Goal: Find specific page/section: Find specific page/section

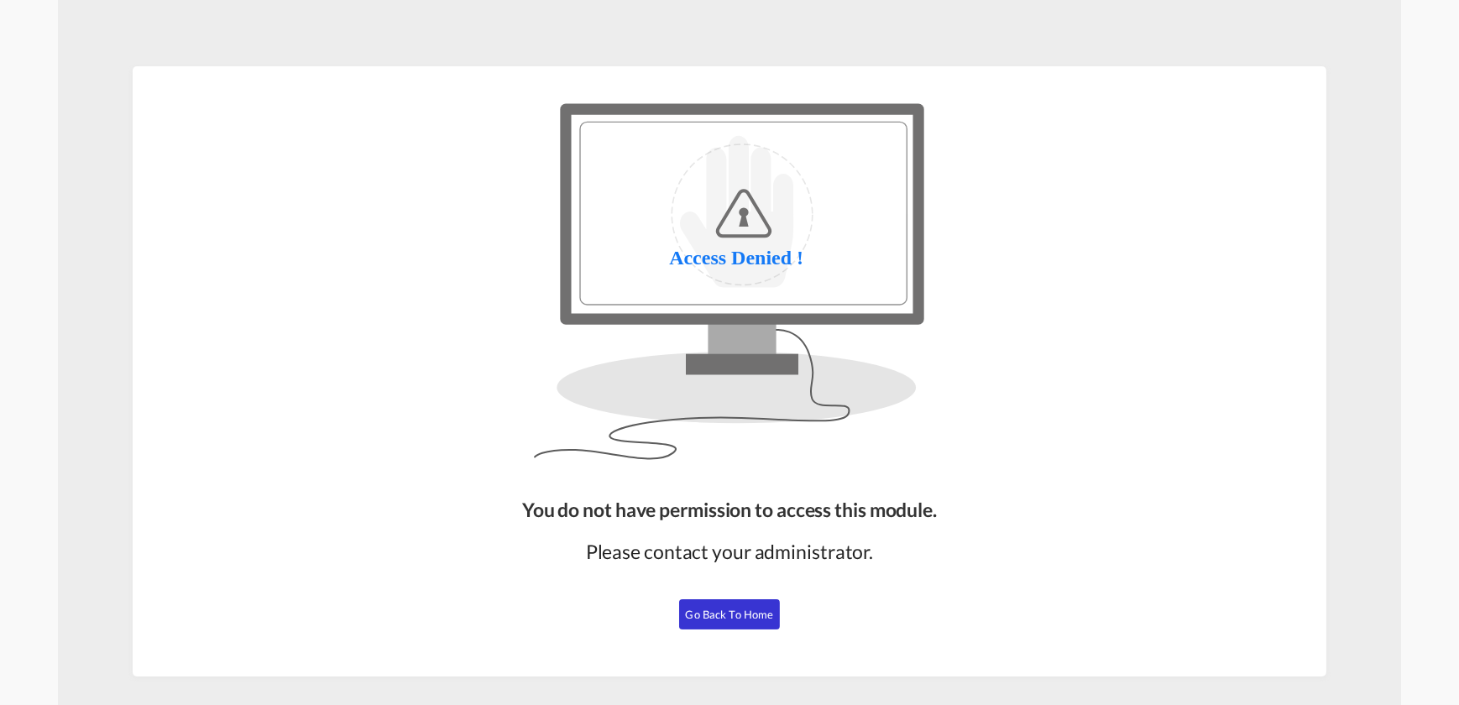
click at [247, 50] on md-content "You do not have permission to access this module. Please contact your administr…" at bounding box center [729, 352] width 1343 height 705
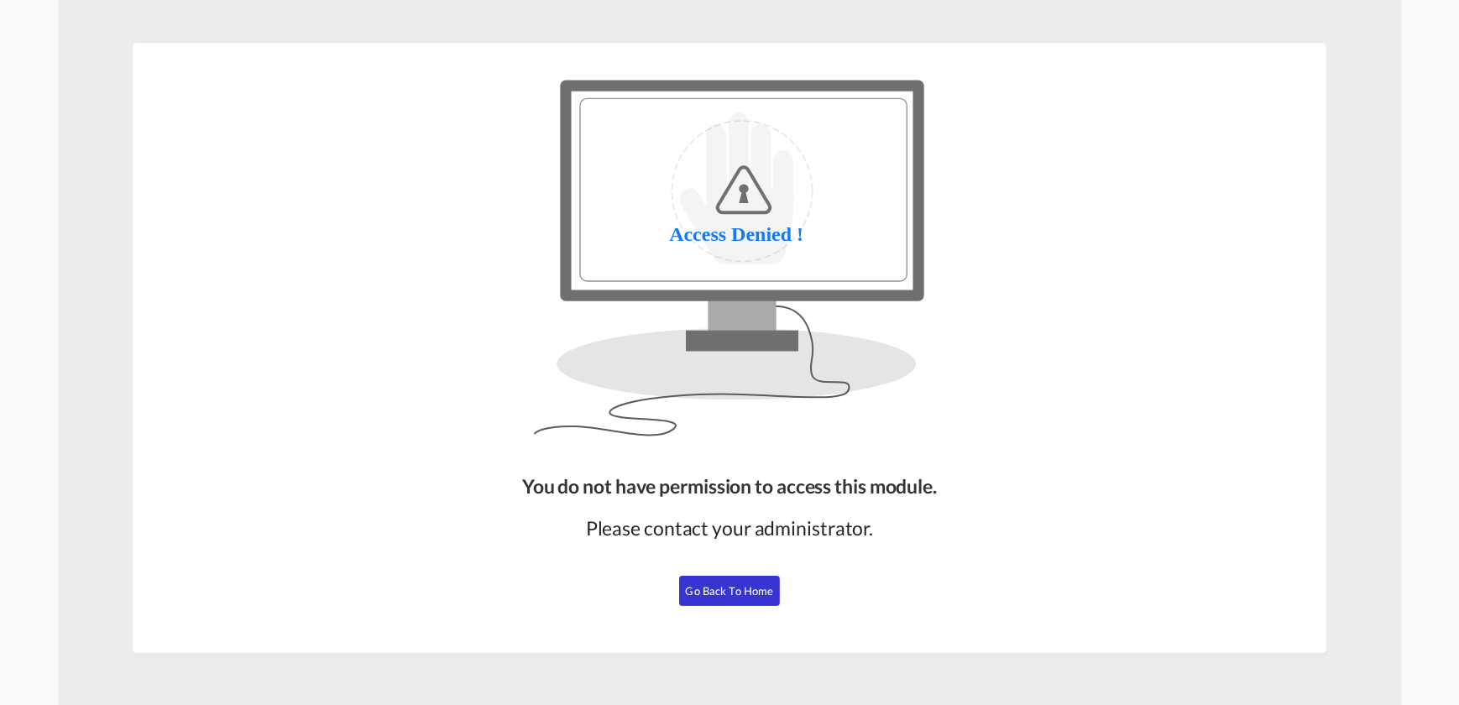
scroll to position [35, 0]
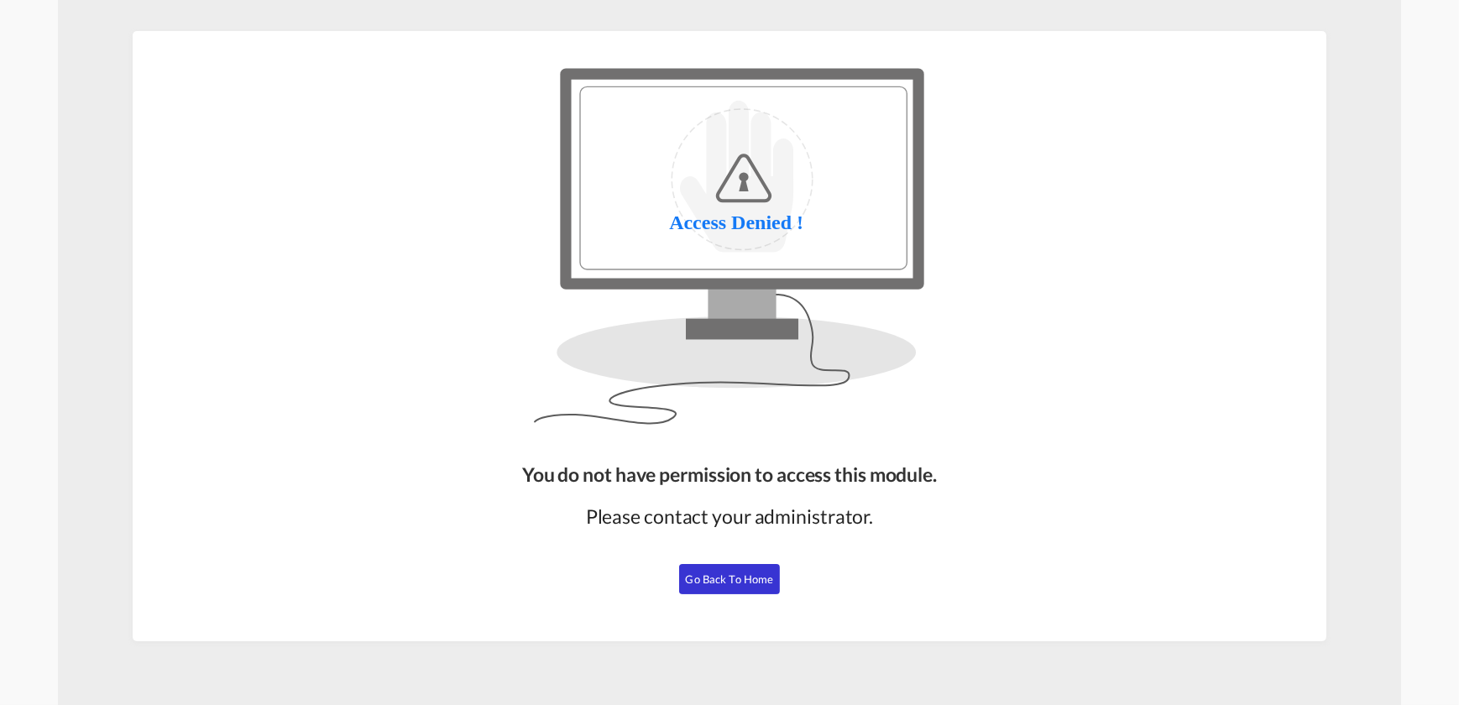
click at [104, 18] on md-content "You do not have permission to access this module. Please contact your administr…" at bounding box center [729, 352] width 1343 height 705
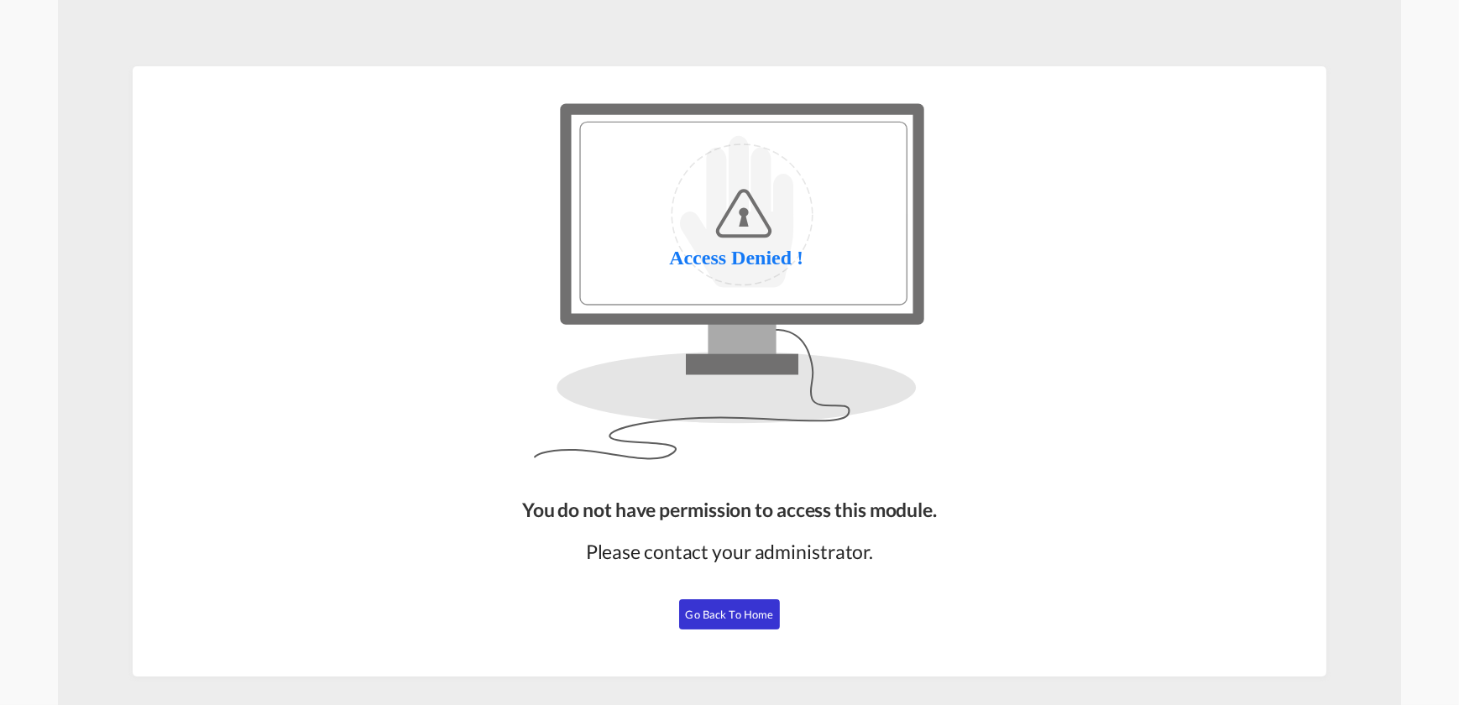
drag, startPoint x: 699, startPoint y: 595, endPoint x: 702, endPoint y: 603, distance: 8.8
click at [701, 601] on div "You do not have permission to access this module. Please contact your administr…" at bounding box center [729, 579] width 428 height 180
click at [704, 612] on span "Go Back to Home" at bounding box center [730, 614] width 88 height 13
